Goal: Task Accomplishment & Management: Manage account settings

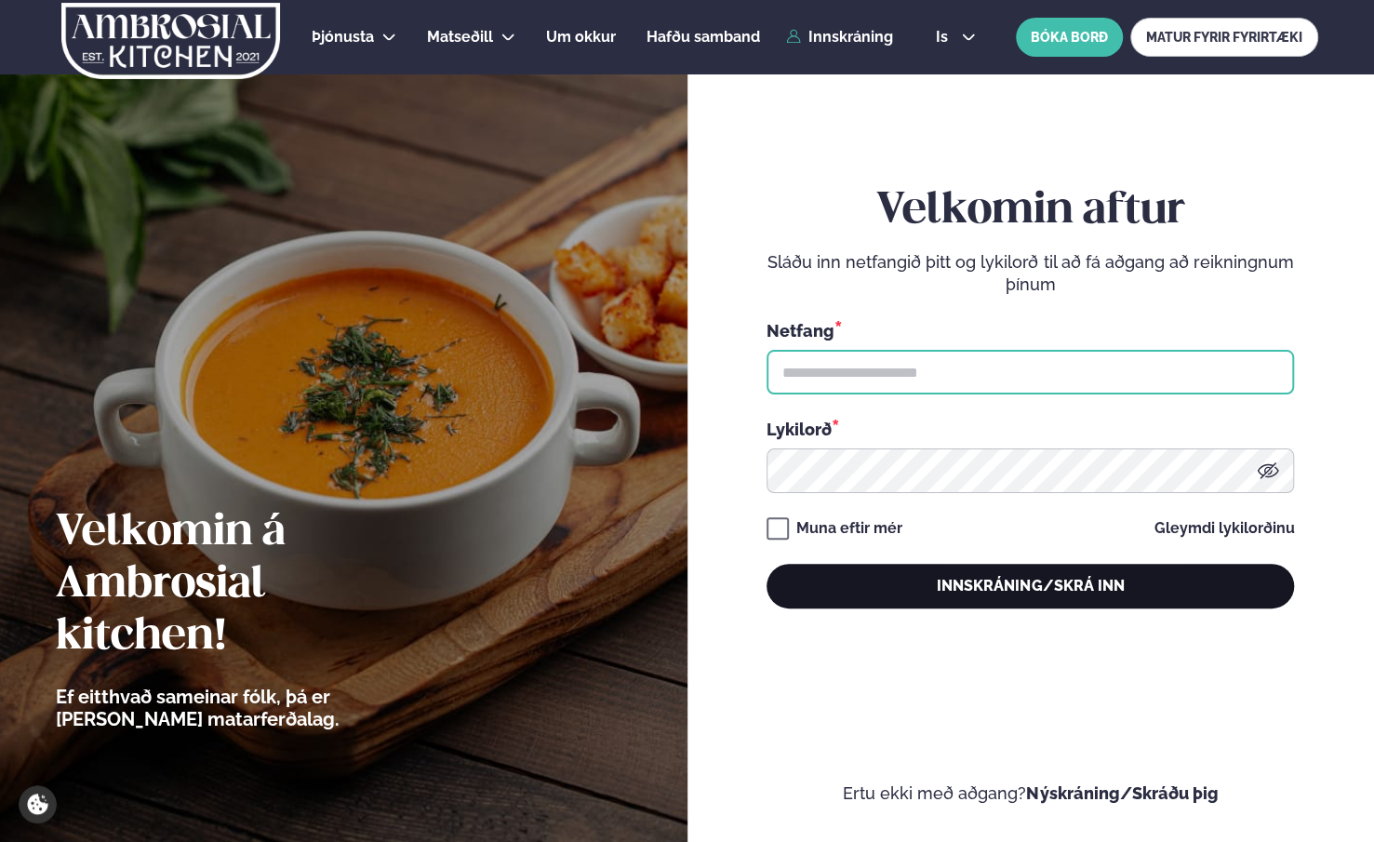
type input "**********"
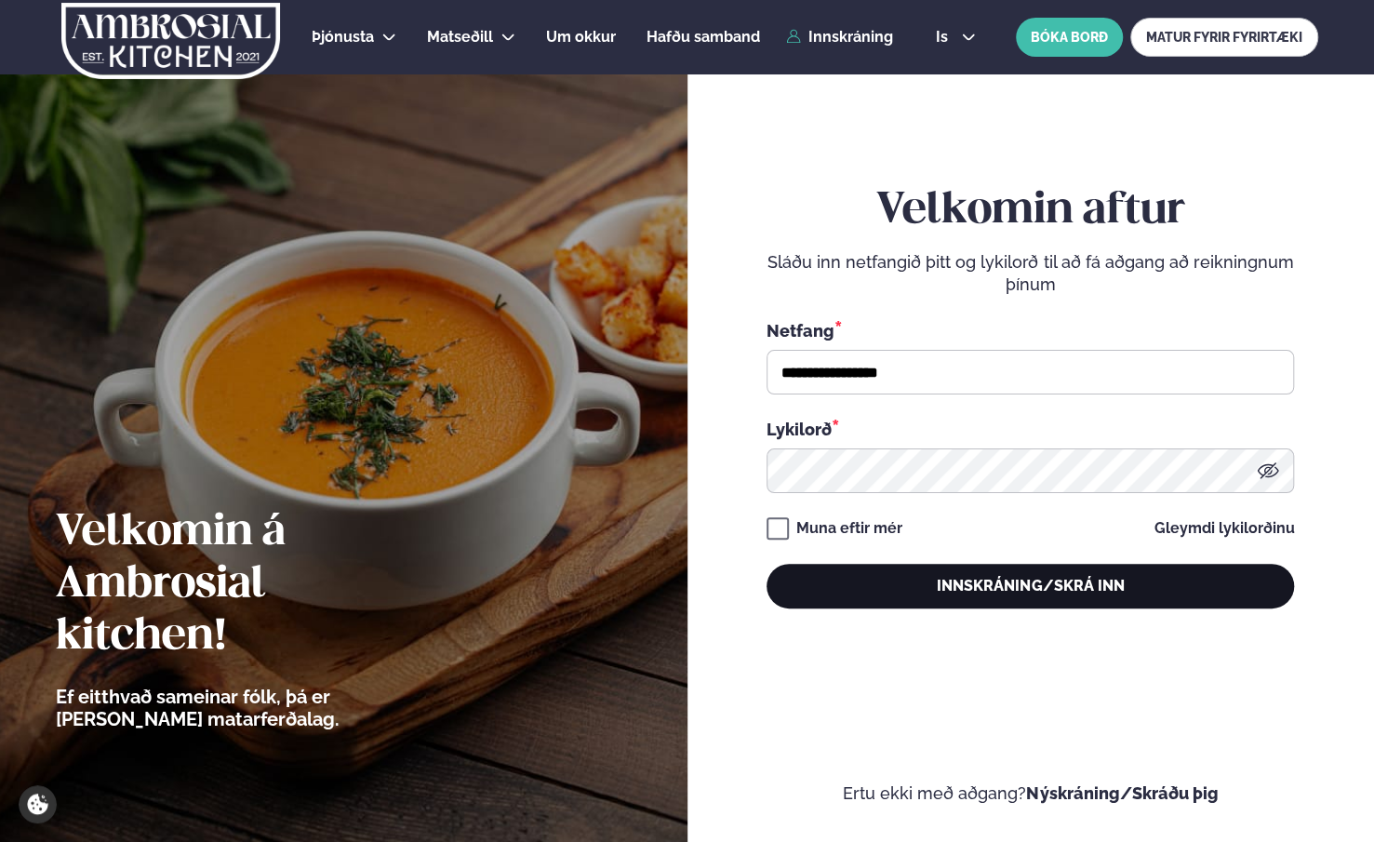
click at [1018, 593] on button "Innskráning/Skrá inn" at bounding box center [1031, 586] width 528 height 45
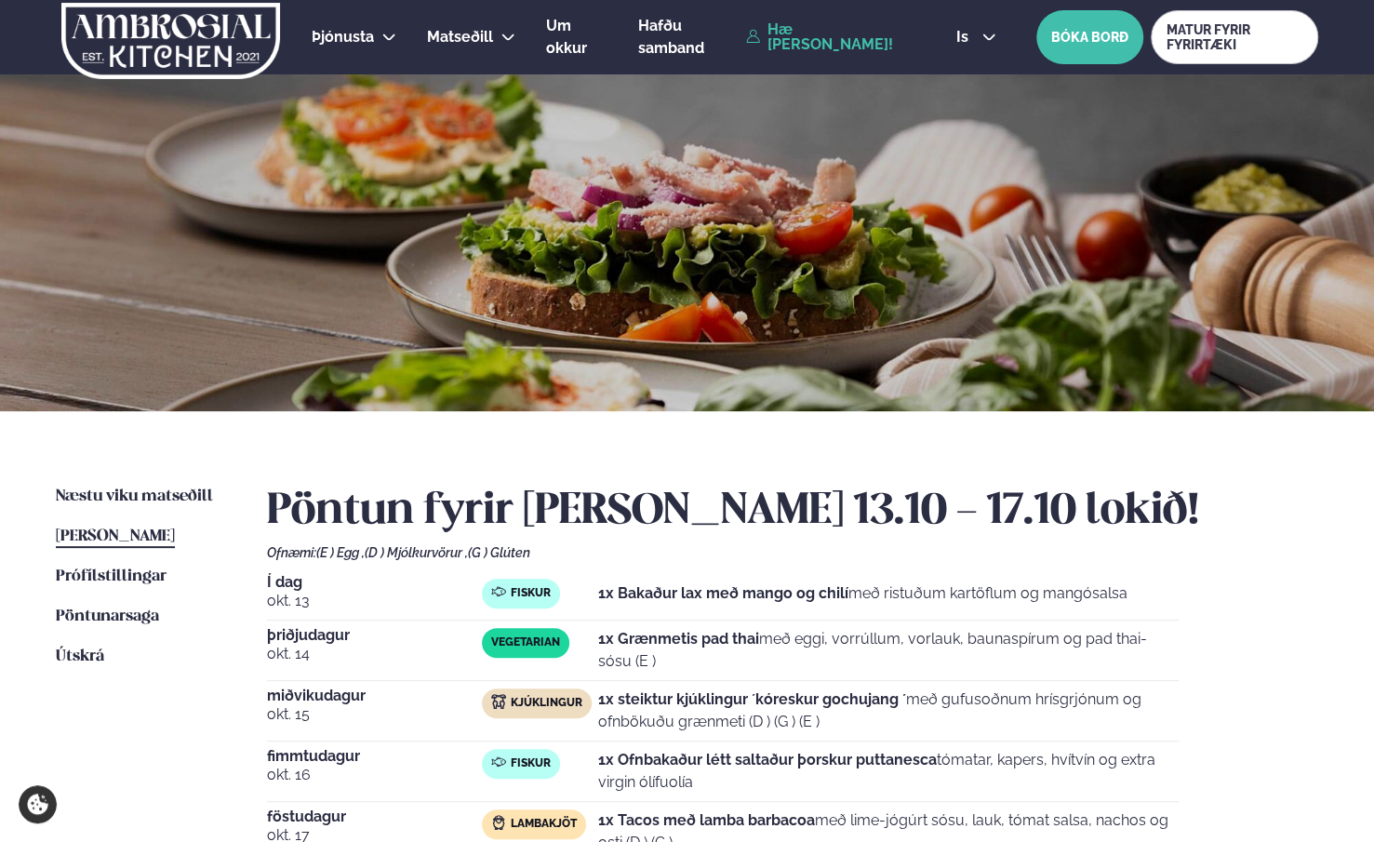
drag, startPoint x: 631, startPoint y: 703, endPoint x: 817, endPoint y: 712, distance: 186.3
click at [817, 712] on p "1x steiktur kjúklingur ´kóreskur gochujang ´ með gufusoðnum hrísgrjónum og ofnb…" at bounding box center [888, 710] width 581 height 45
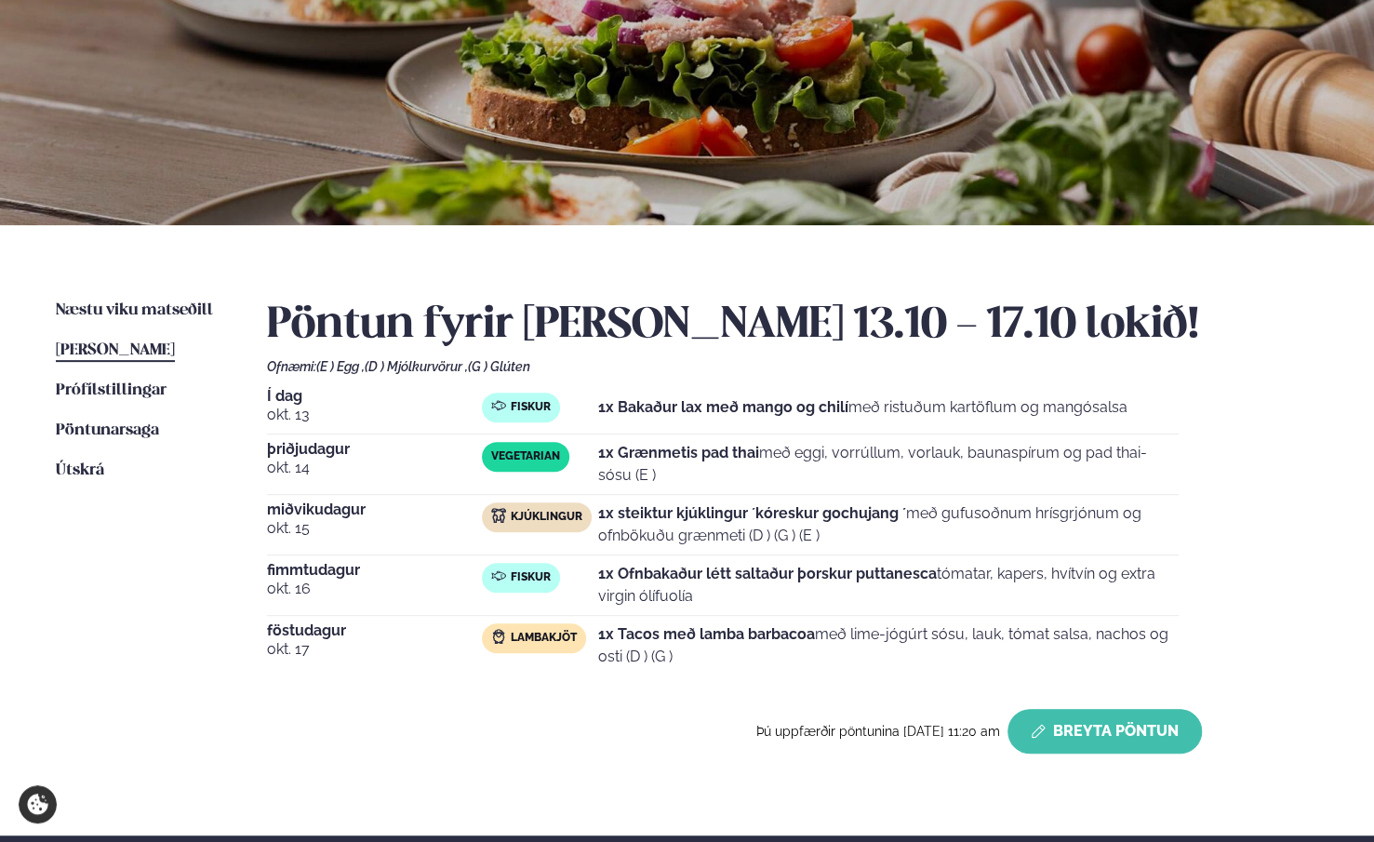
click at [1087, 738] on button "Breyta Pöntun" at bounding box center [1105, 731] width 194 height 45
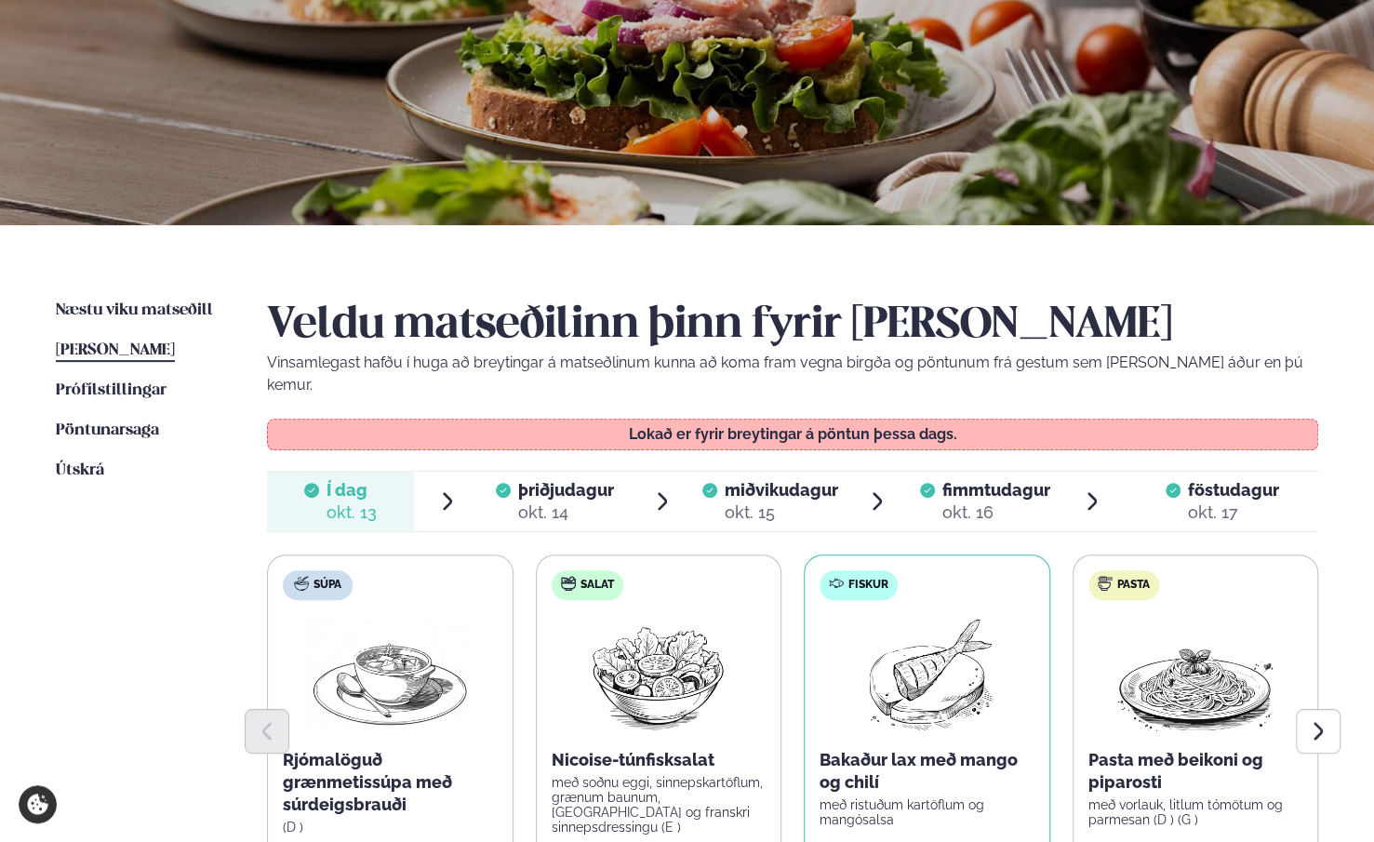
click at [855, 447] on div "Veldu matseðilinn þinn fyrir [PERSON_NAME] Vinsamlegast hafðu í huga að breytin…" at bounding box center [792, 673] width 1051 height 746
click at [789, 501] on div "okt. 15" at bounding box center [782, 512] width 114 height 22
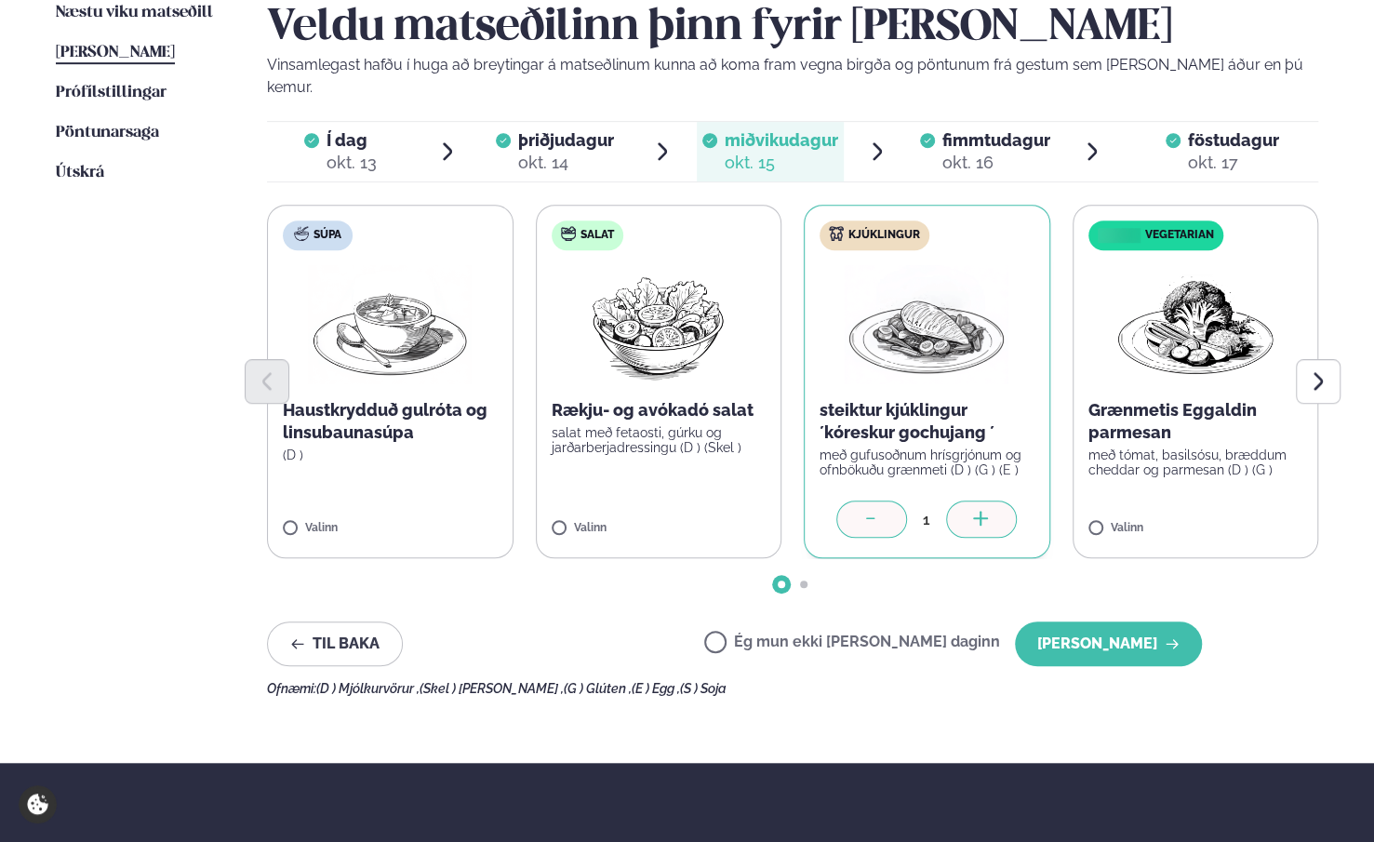
scroll to position [651, 0]
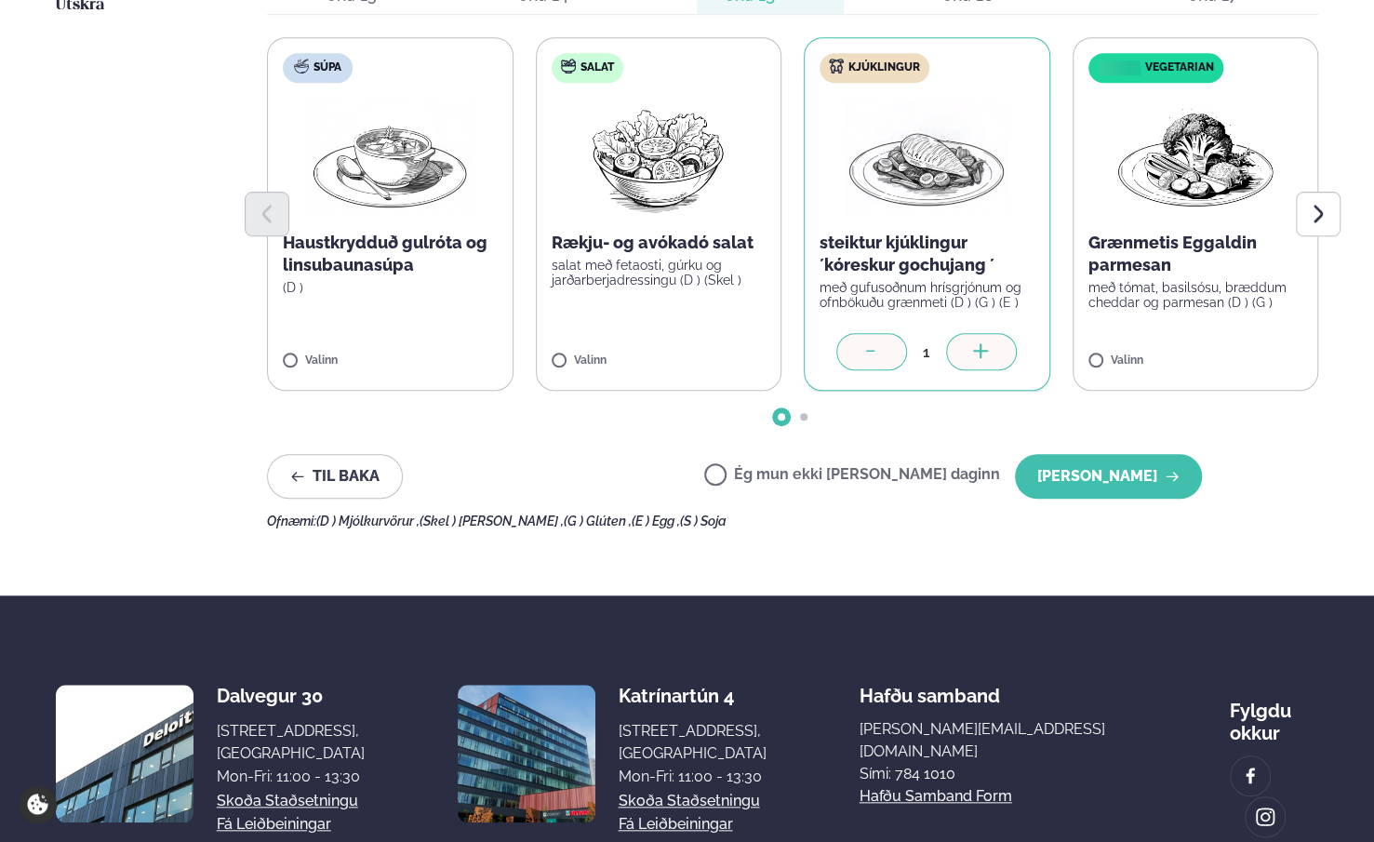
click at [880, 467] on label "Ég mun ekki [PERSON_NAME] daginn" at bounding box center [852, 477] width 296 height 20
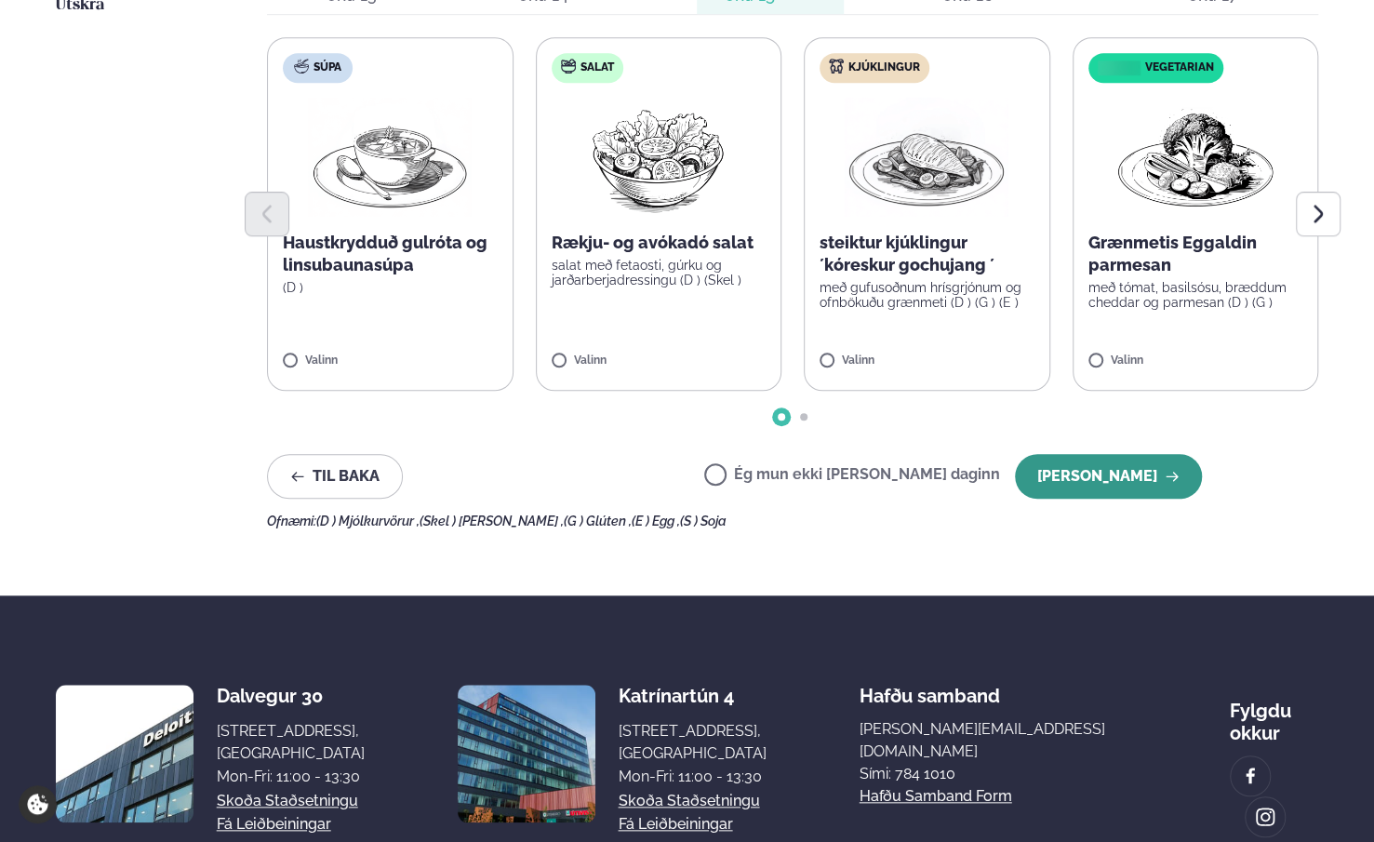
click at [1126, 454] on button "[PERSON_NAME]" at bounding box center [1108, 476] width 187 height 45
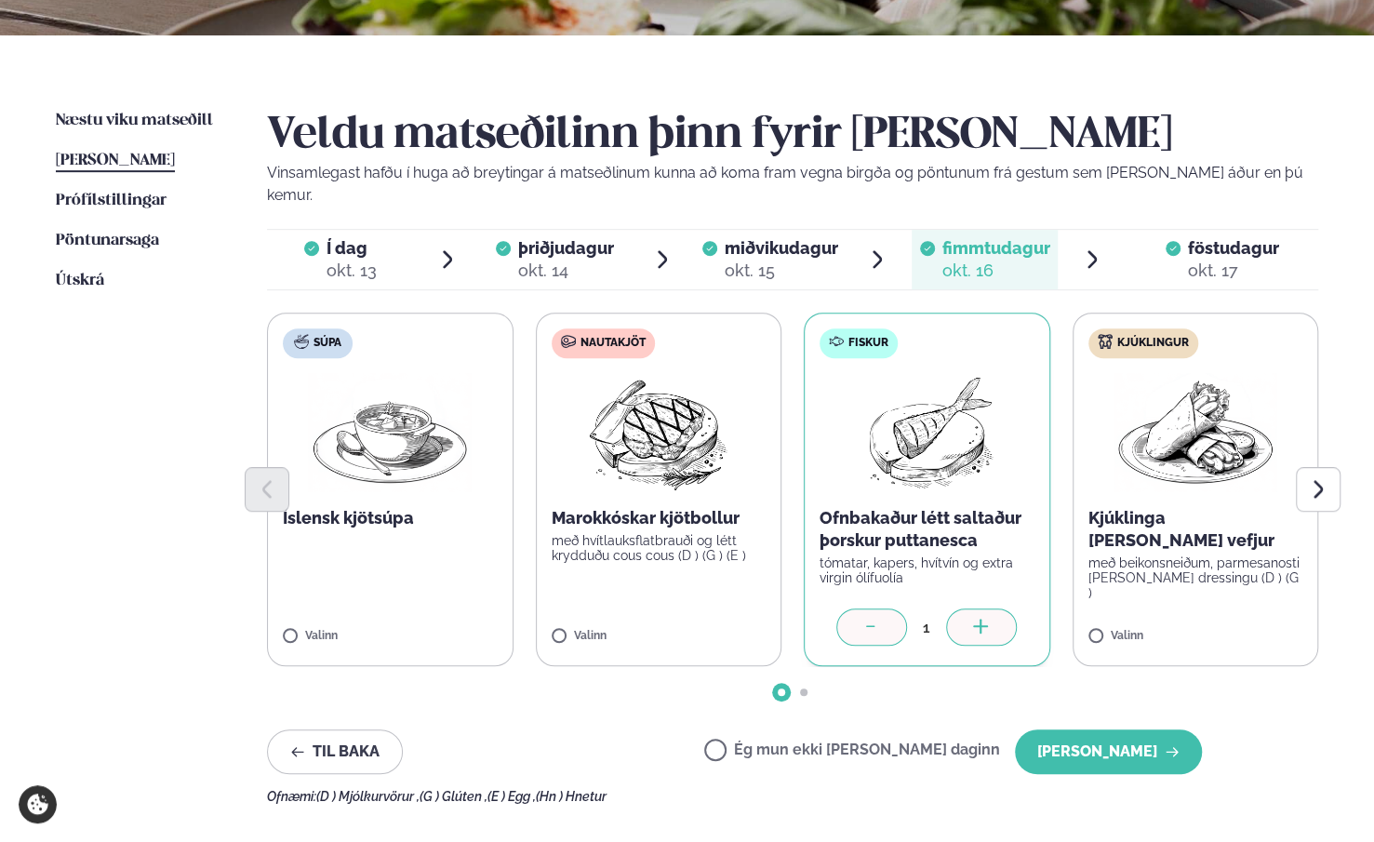
scroll to position [93, 0]
